Goal: Task Accomplishment & Management: Use online tool/utility

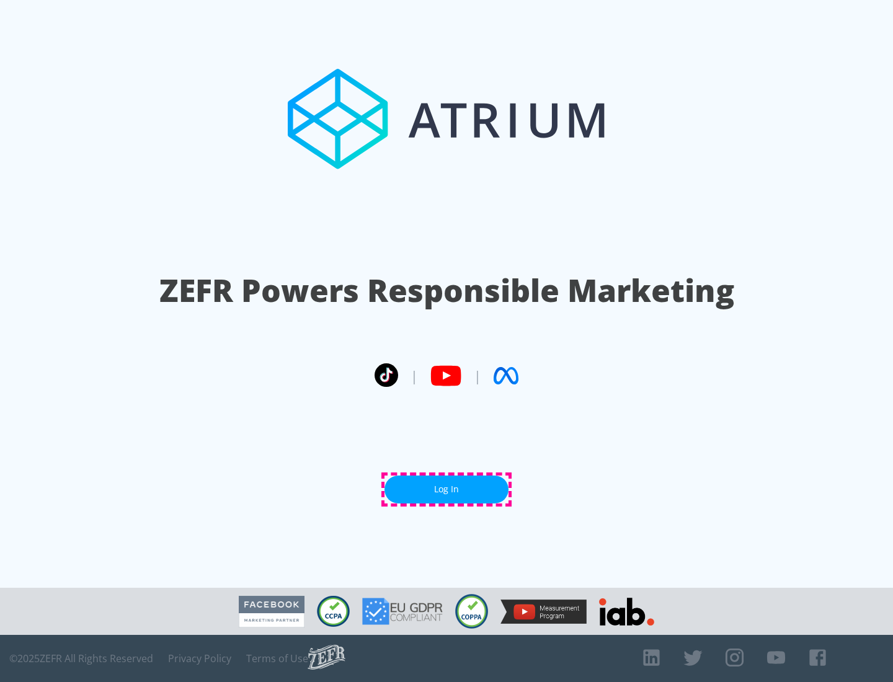
click at [446, 489] on link "Log In" at bounding box center [446, 489] width 124 height 28
